Goal: Find specific page/section: Find specific page/section

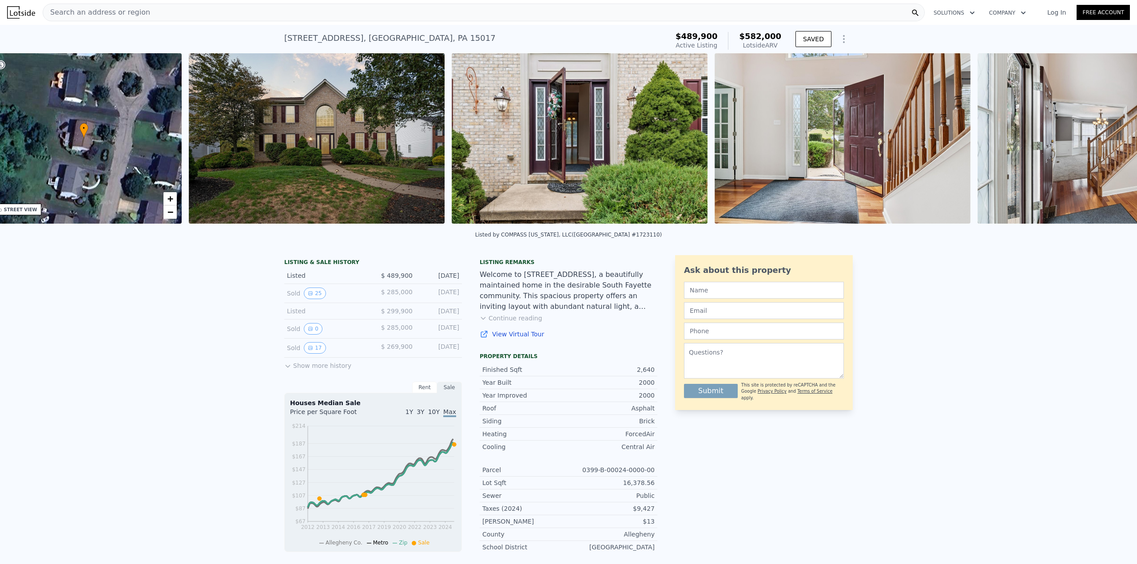
scroll to position [0, 206]
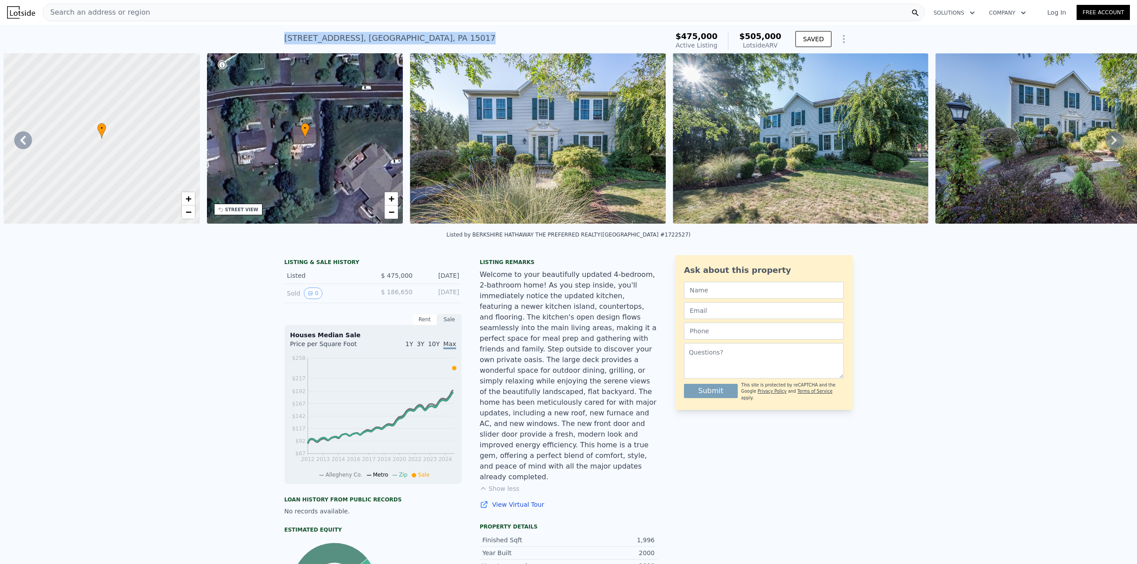
scroll to position [0, 206]
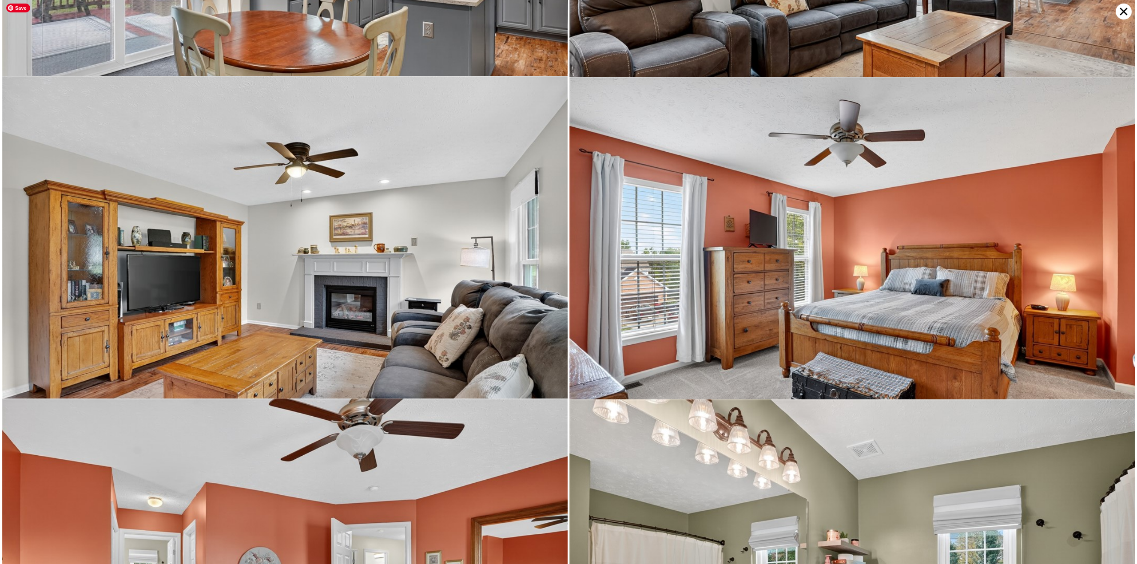
scroll to position [2259, 0]
